Goal: Task Accomplishment & Management: Complete application form

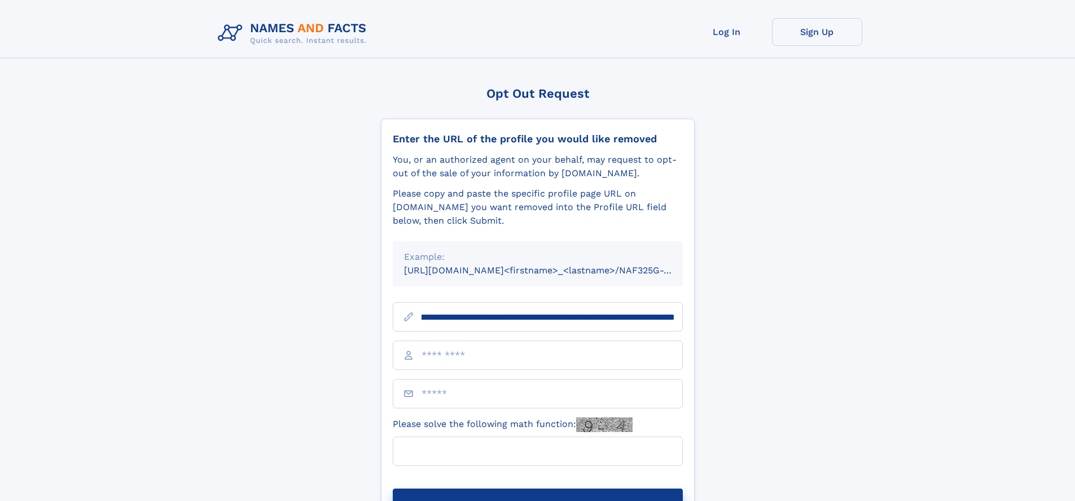
scroll to position [0, 133]
type input "**********"
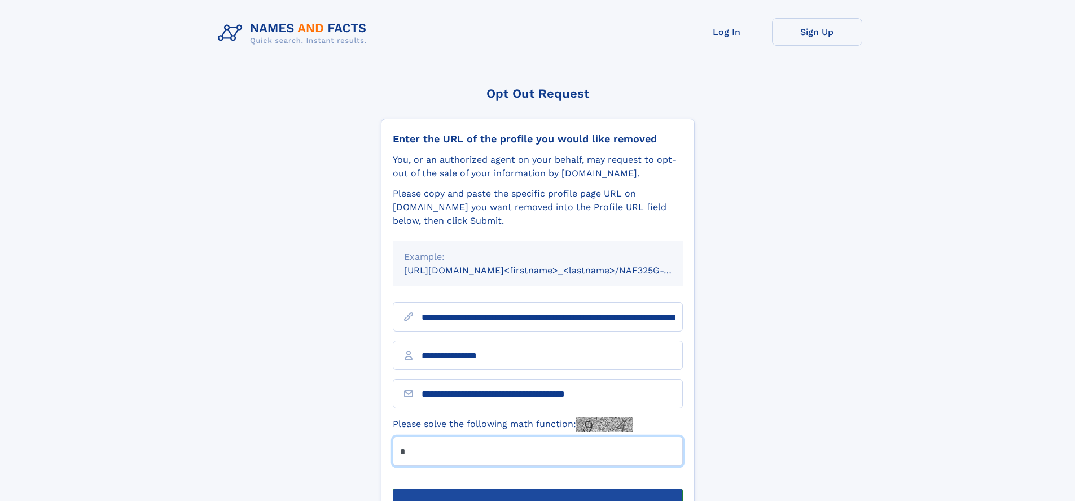
type input "*"
click at [537, 488] on button "Submit Opt Out Request" at bounding box center [538, 506] width 290 height 36
